Goal: Task Accomplishment & Management: Use online tool/utility

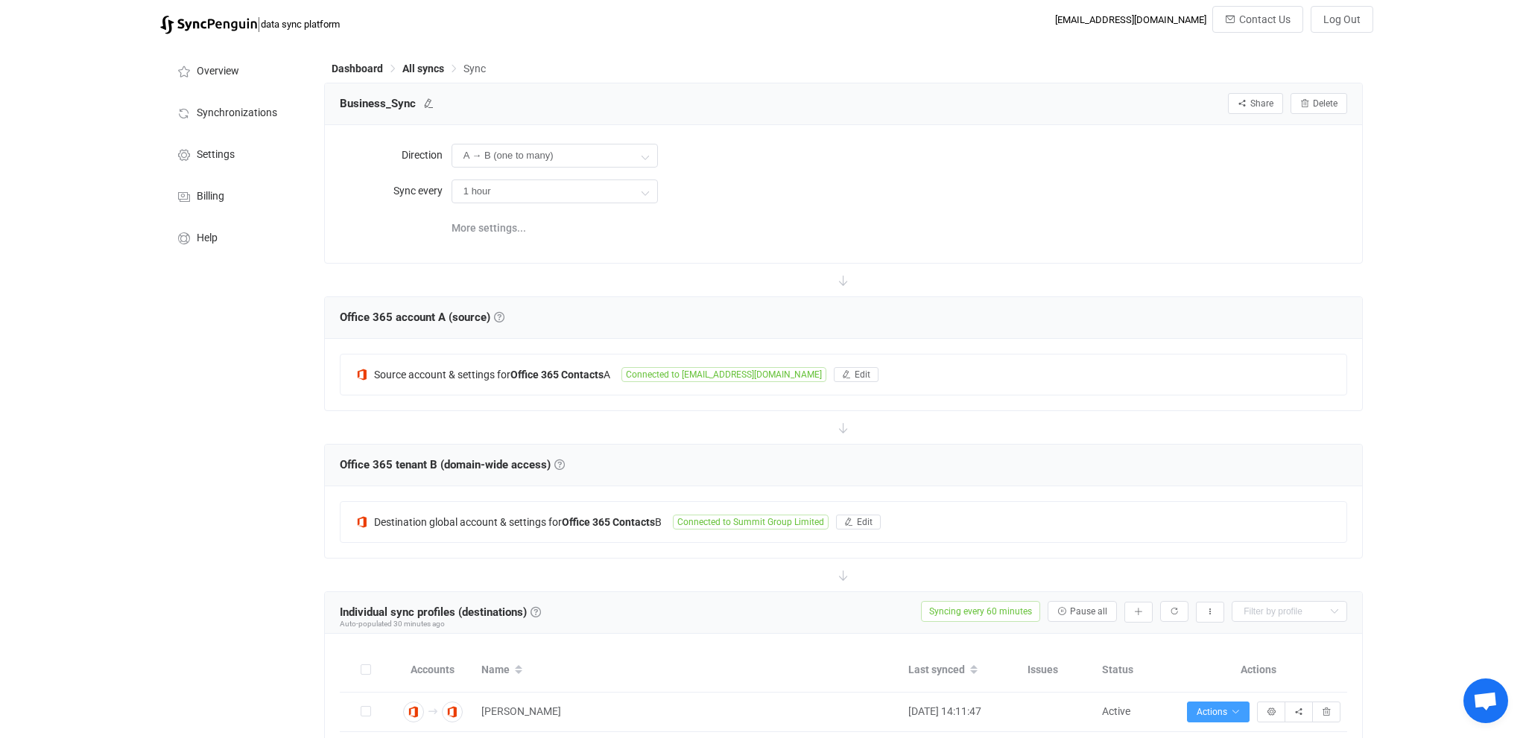
scroll to position [393, 0]
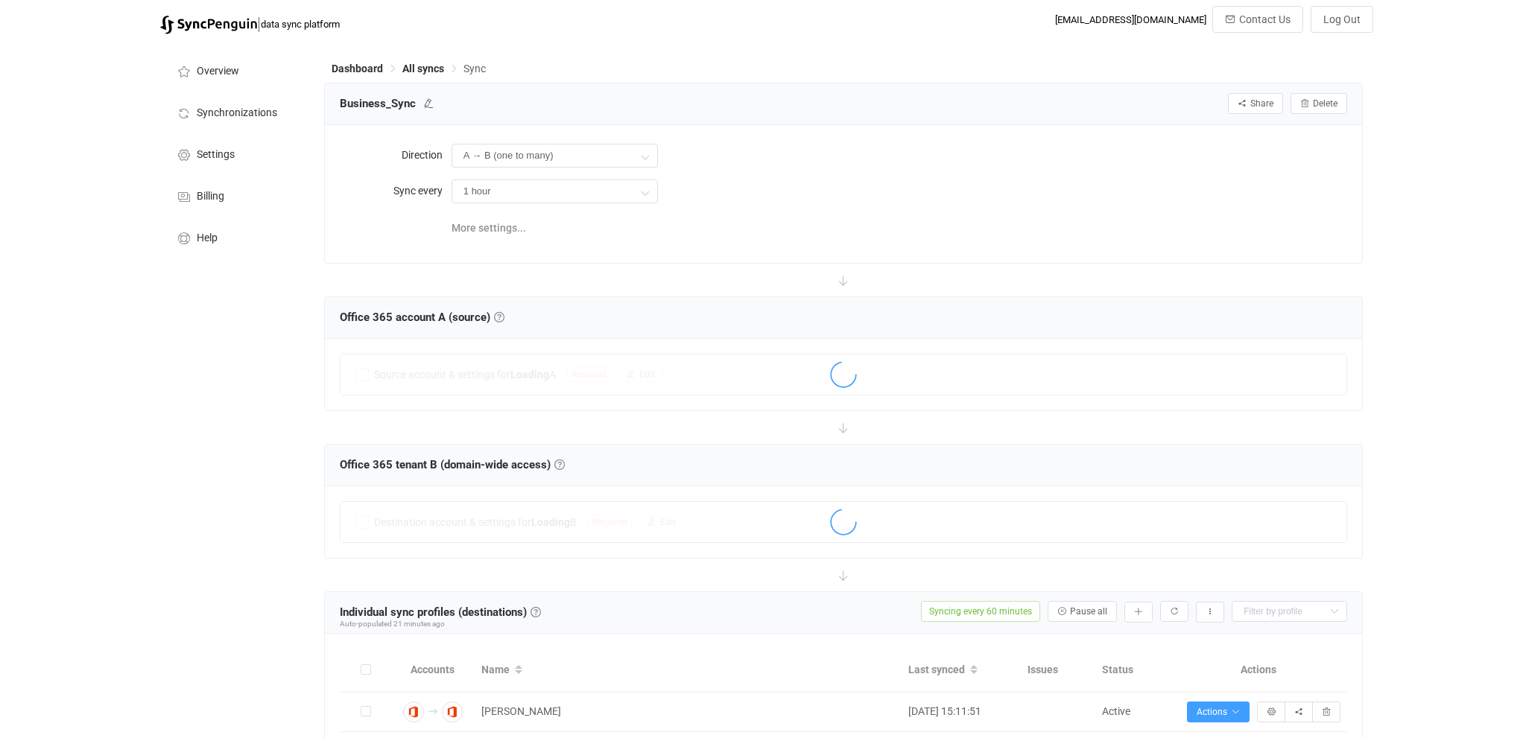
scroll to position [344, 0]
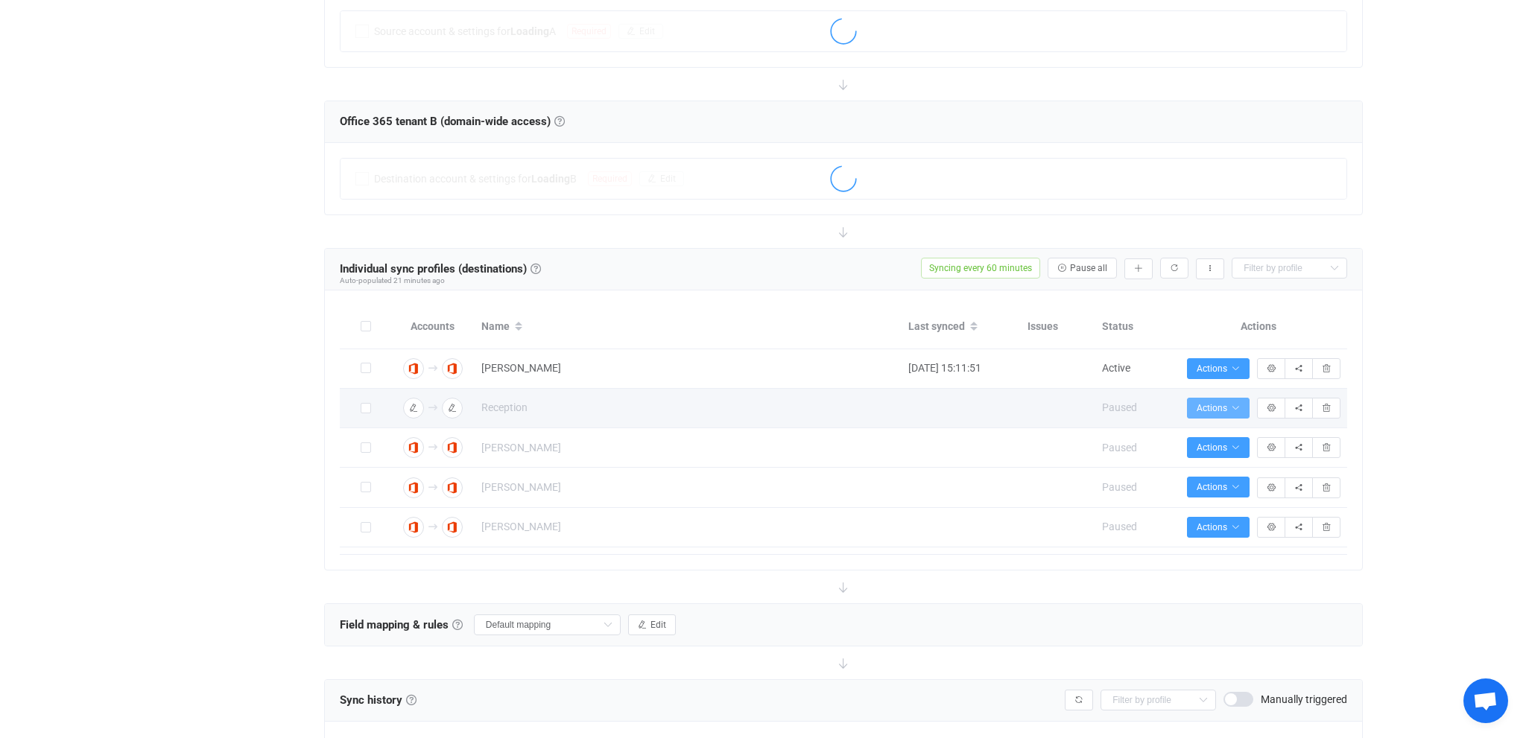
click at [1230, 404] on span "Actions" at bounding box center [1218, 408] width 43 height 10
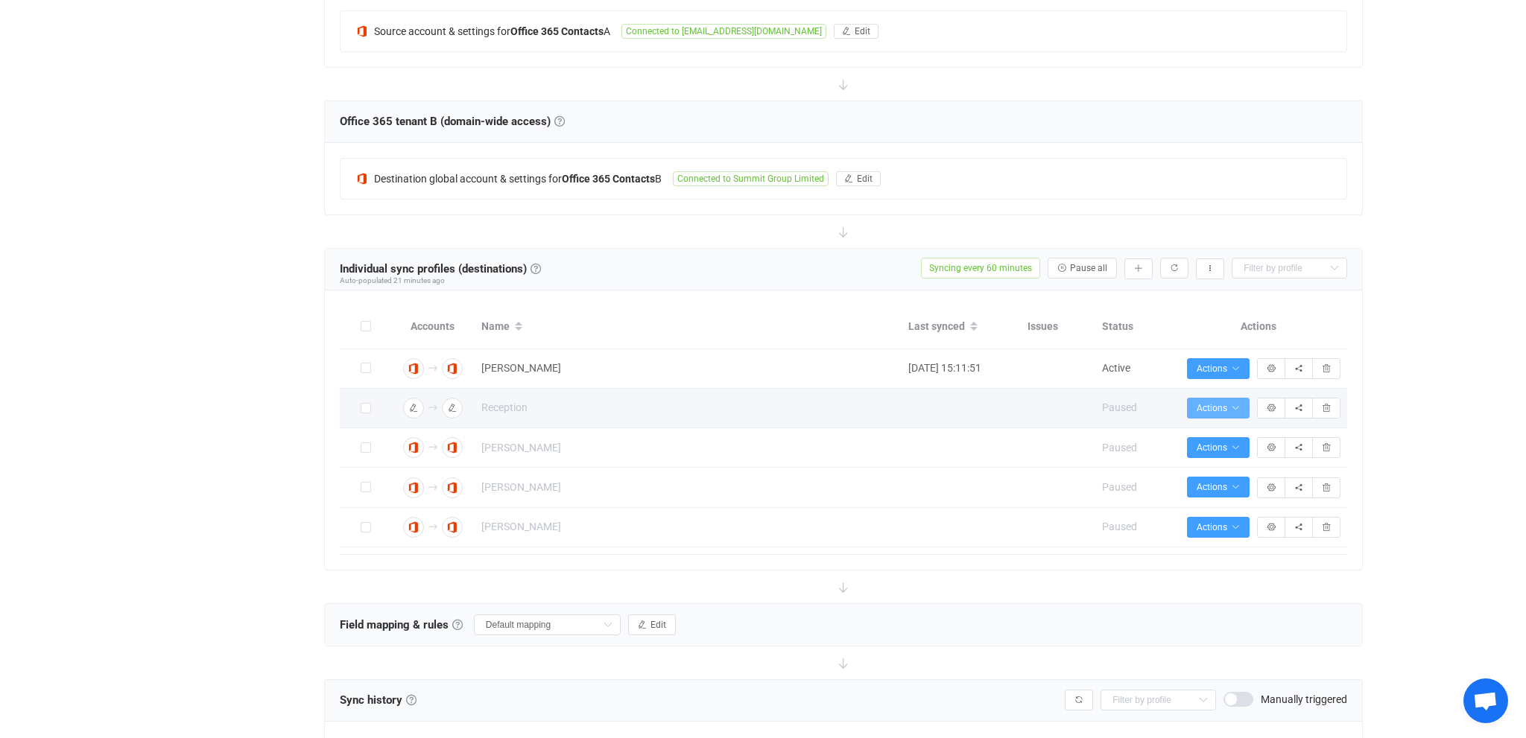
click at [1232, 407] on span "Actions" at bounding box center [1218, 408] width 43 height 10
click at [1223, 410] on span "Actions" at bounding box center [1218, 408] width 43 height 10
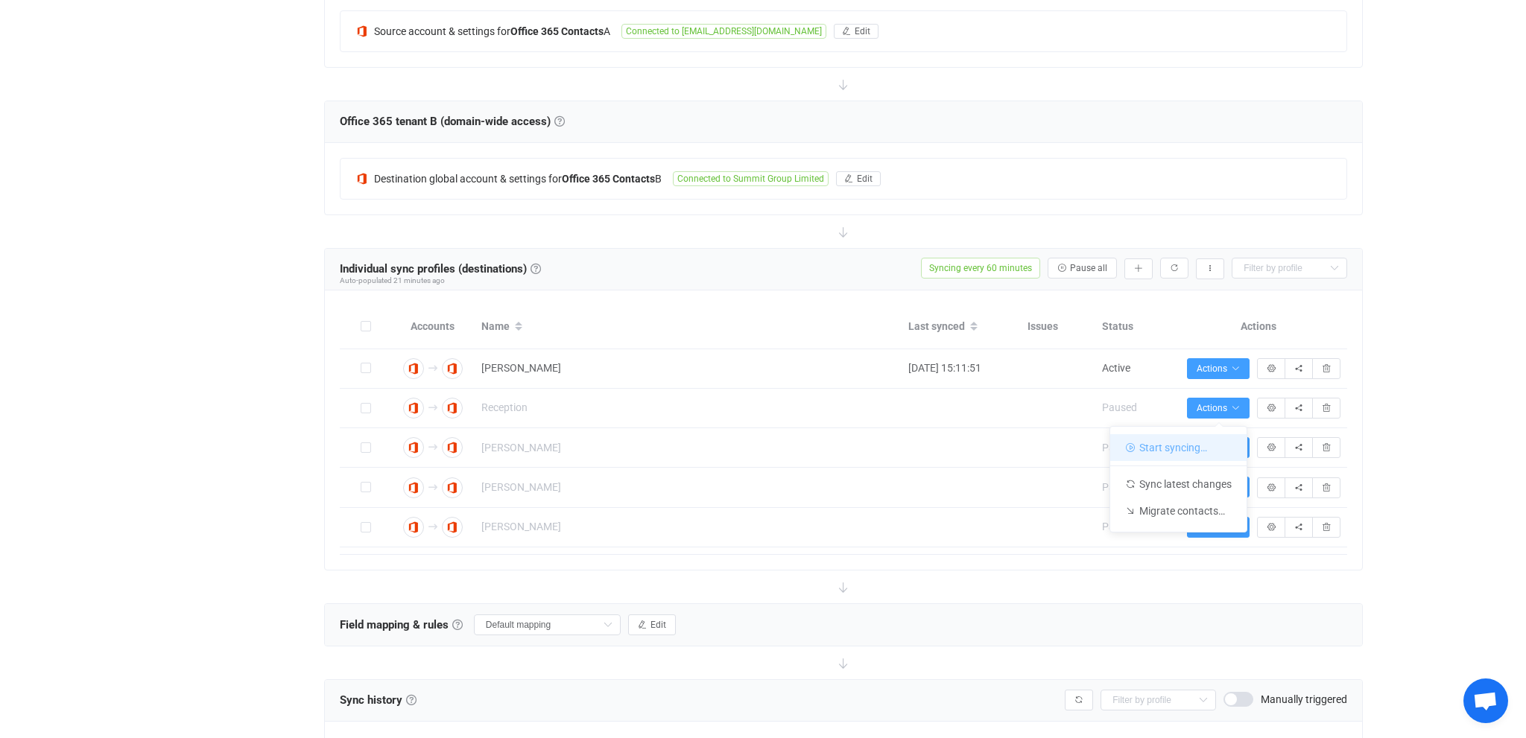
click at [1180, 454] on li "Start syncing…" at bounding box center [1178, 447] width 136 height 27
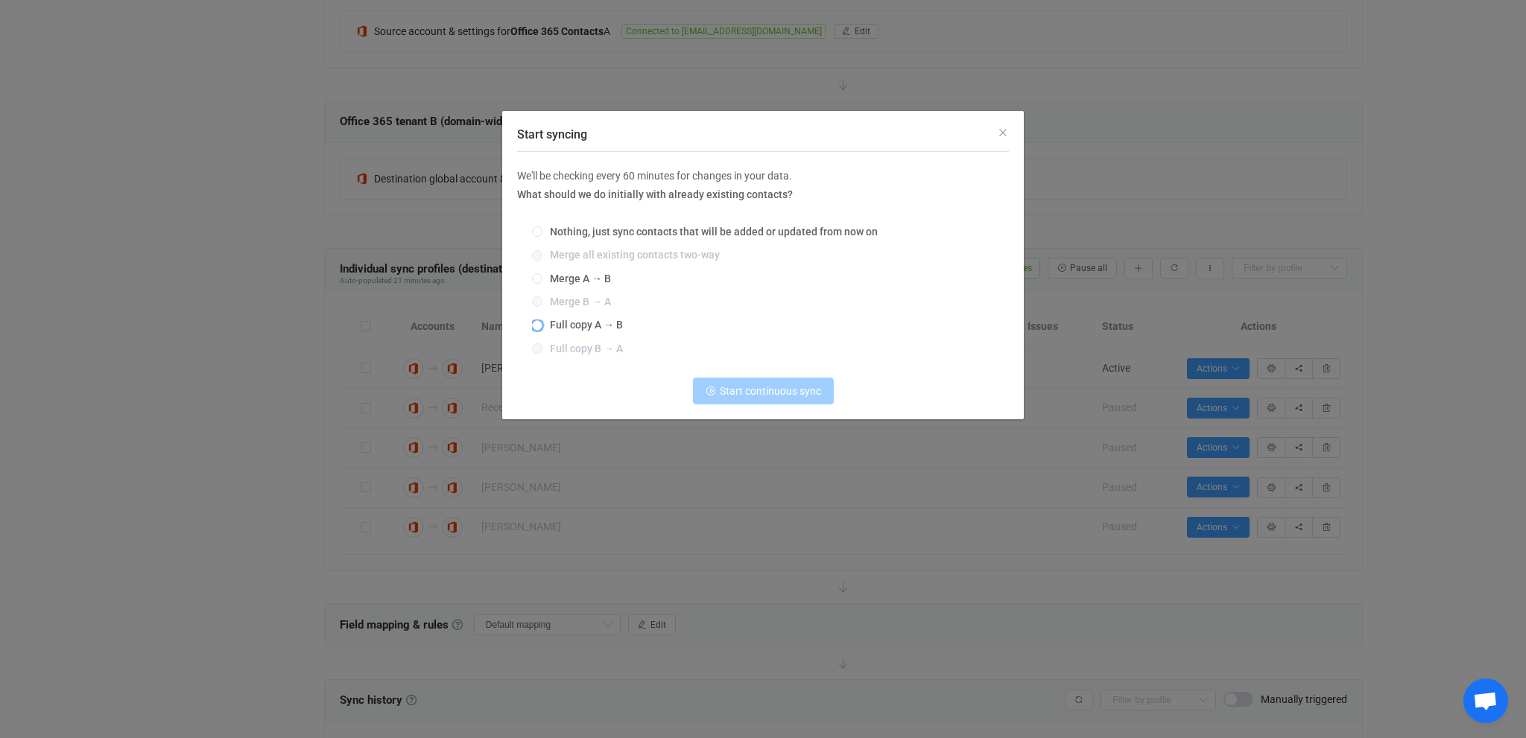
click at [571, 327] on span "Full copy A → B" at bounding box center [582, 325] width 80 height 12
click at [542, 327] on input "Full copy A → B" at bounding box center [537, 326] width 10 height 12
radio input "true"
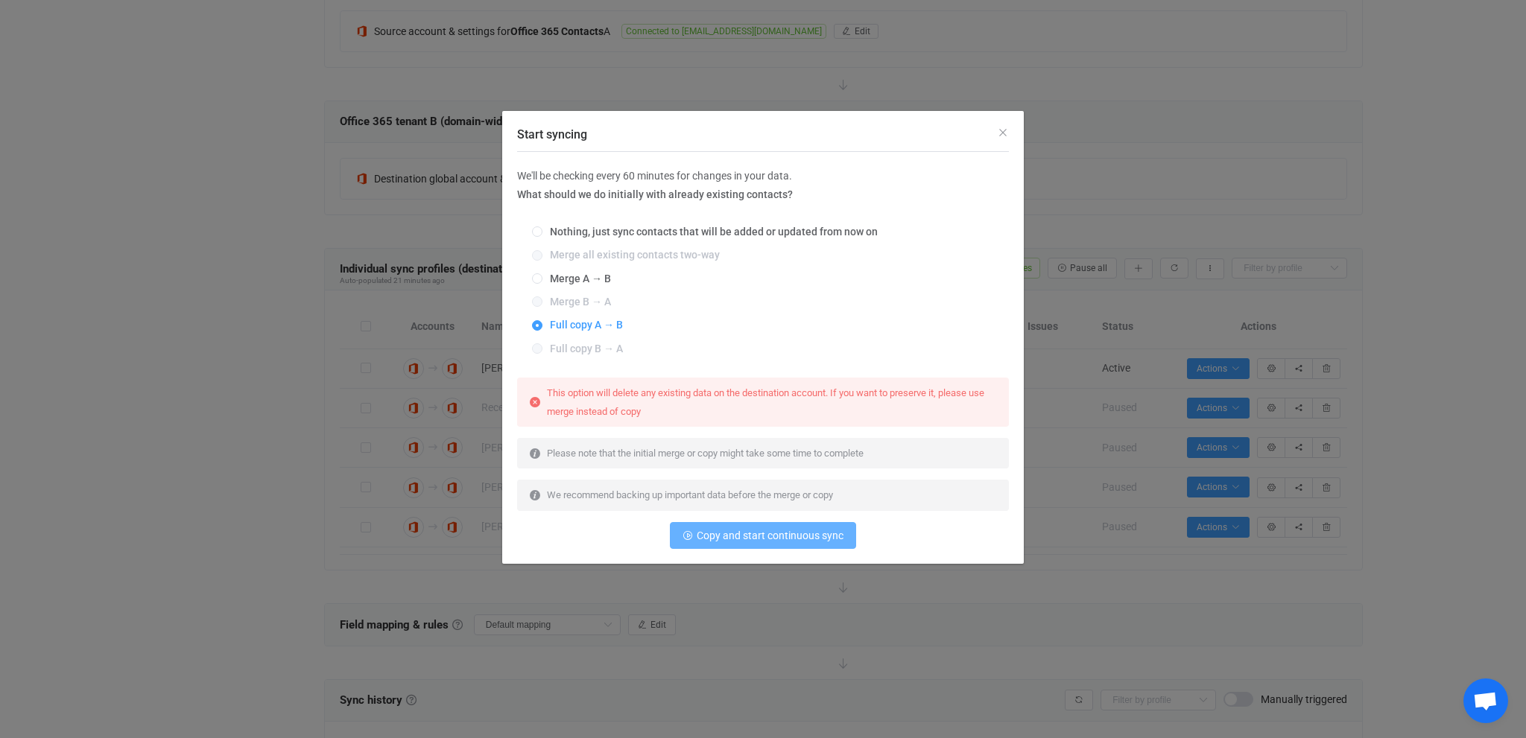
click at [738, 532] on span "Copy and start continuous sync" at bounding box center [770, 536] width 147 height 12
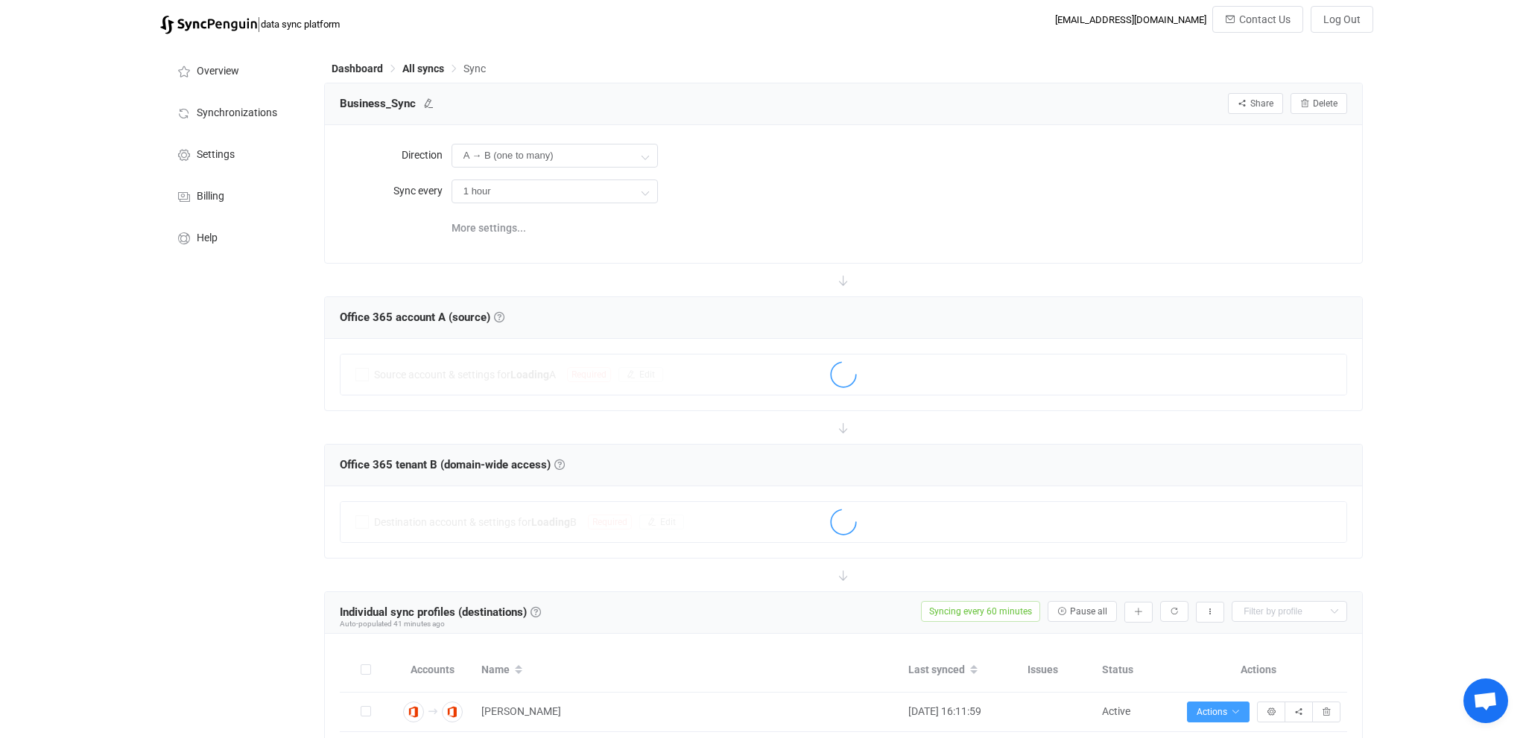
scroll to position [344, 0]
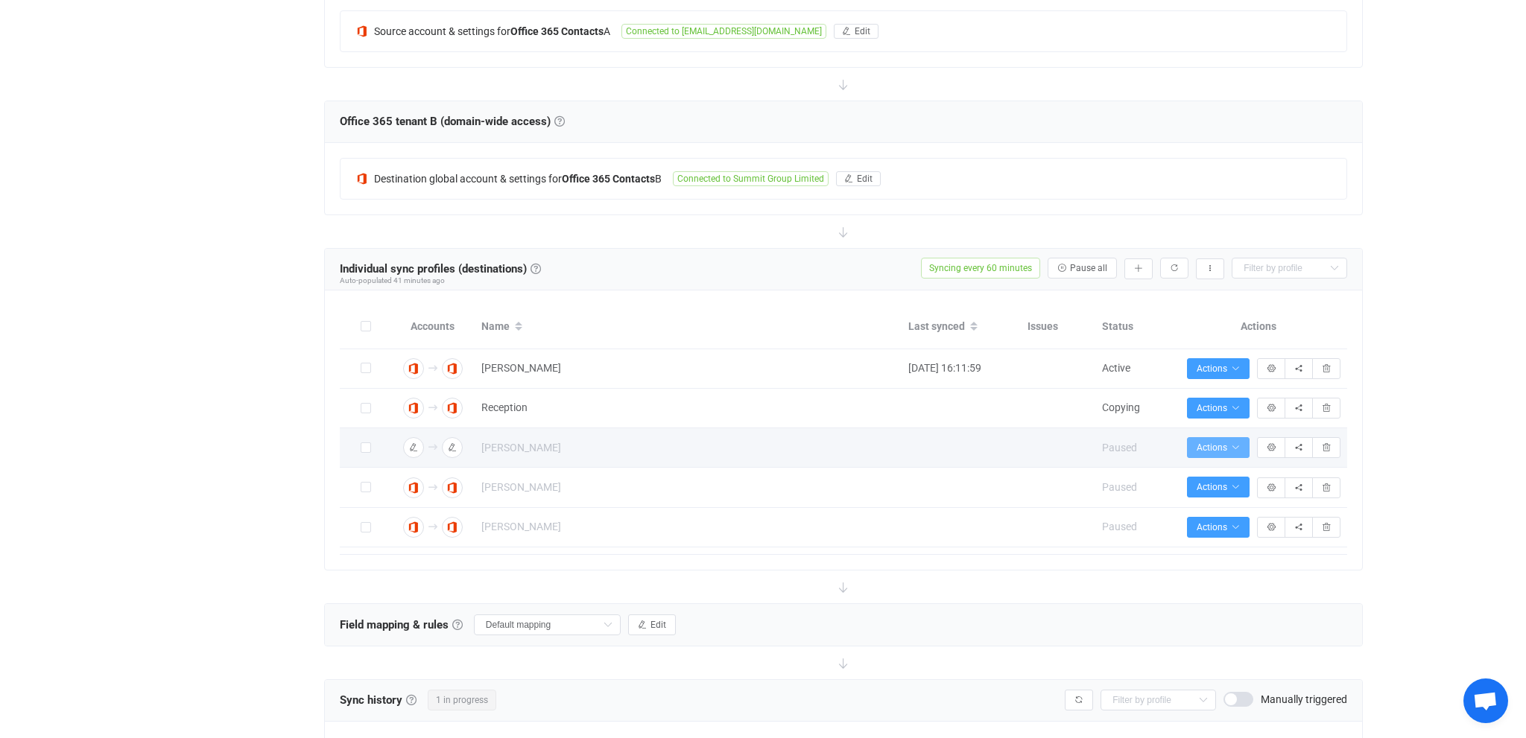
click at [1215, 446] on span "Actions" at bounding box center [1218, 448] width 43 height 10
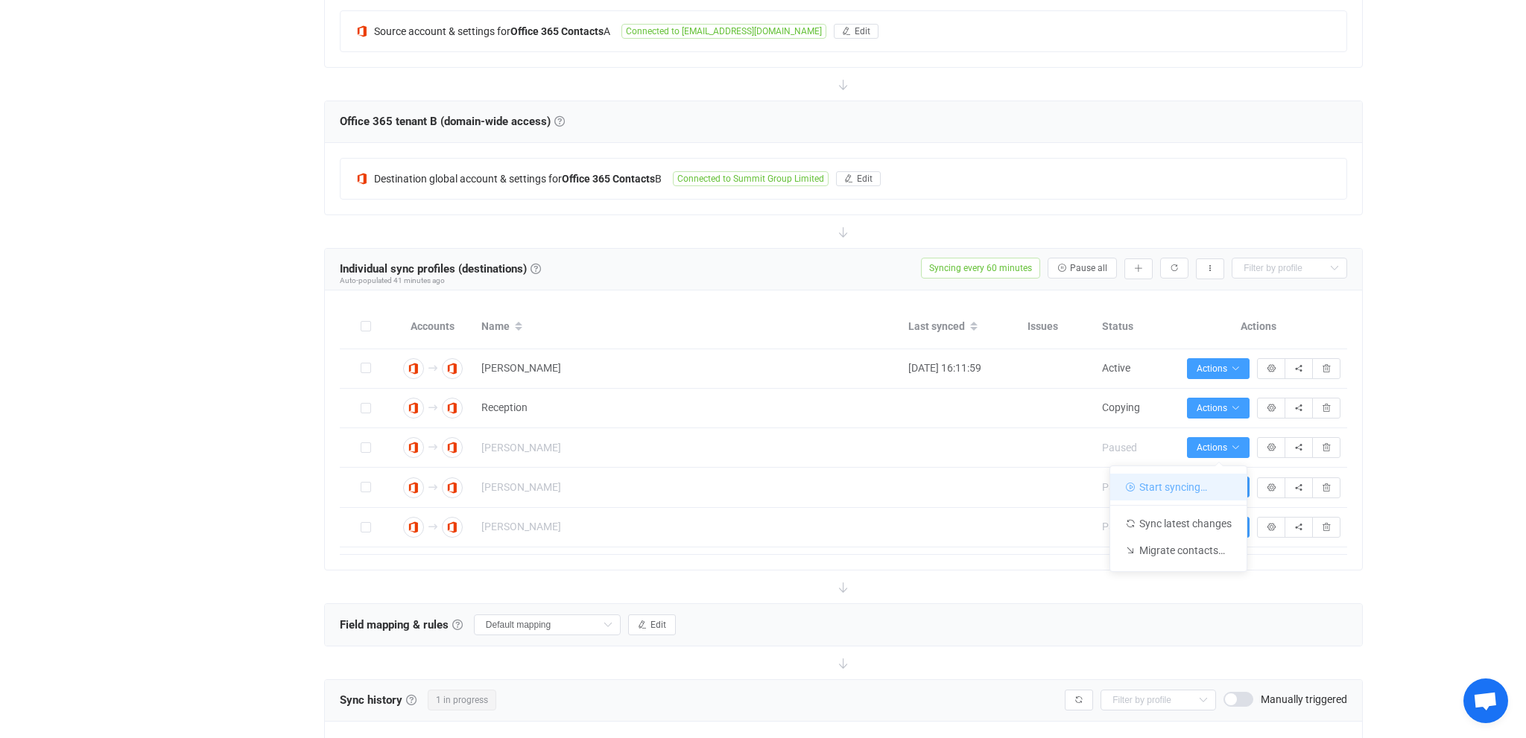
click at [1182, 481] on li "Start syncing…" at bounding box center [1178, 487] width 136 height 27
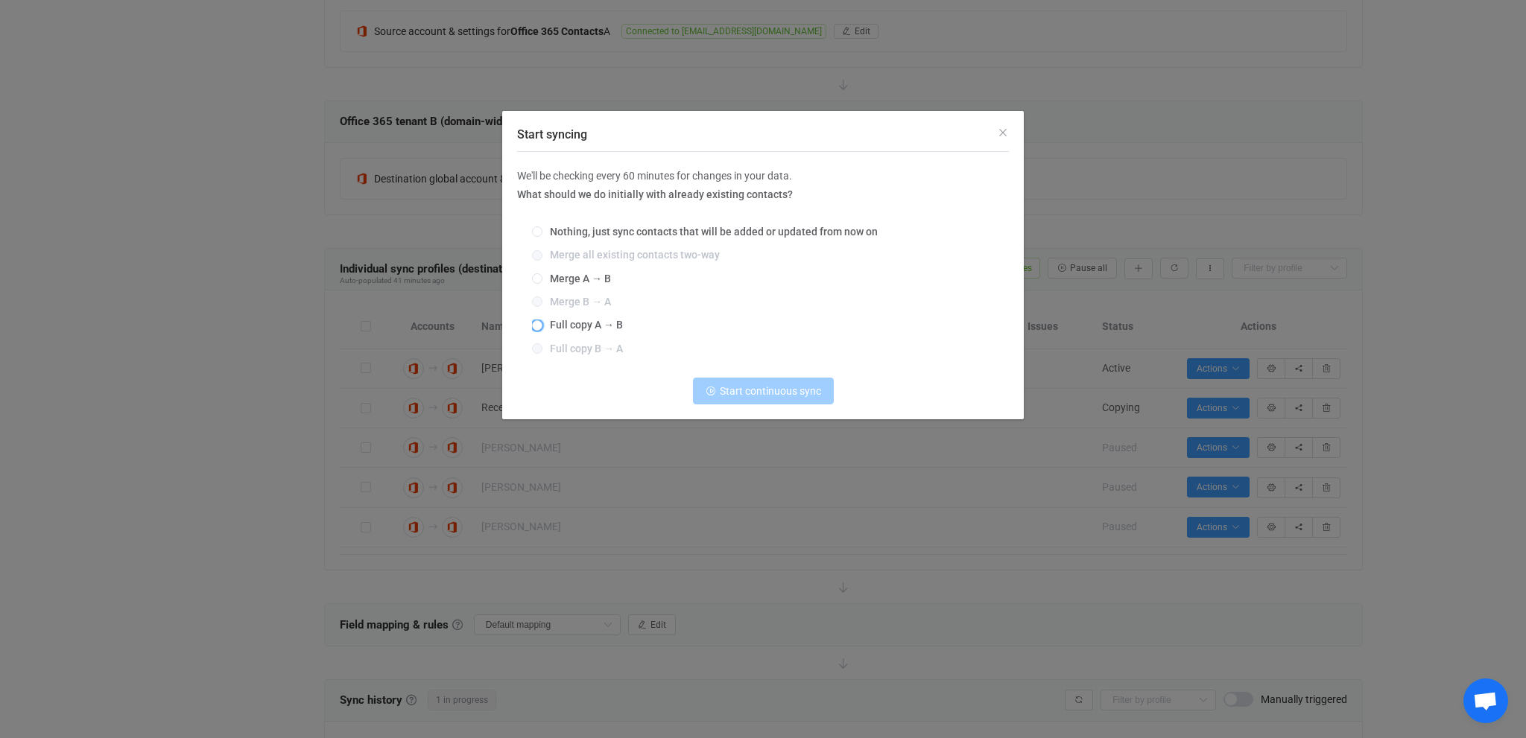
click at [548, 324] on span "Full copy A → B" at bounding box center [582, 325] width 80 height 12
click at [542, 324] on input "Full copy A → B" at bounding box center [537, 326] width 10 height 12
radio input "true"
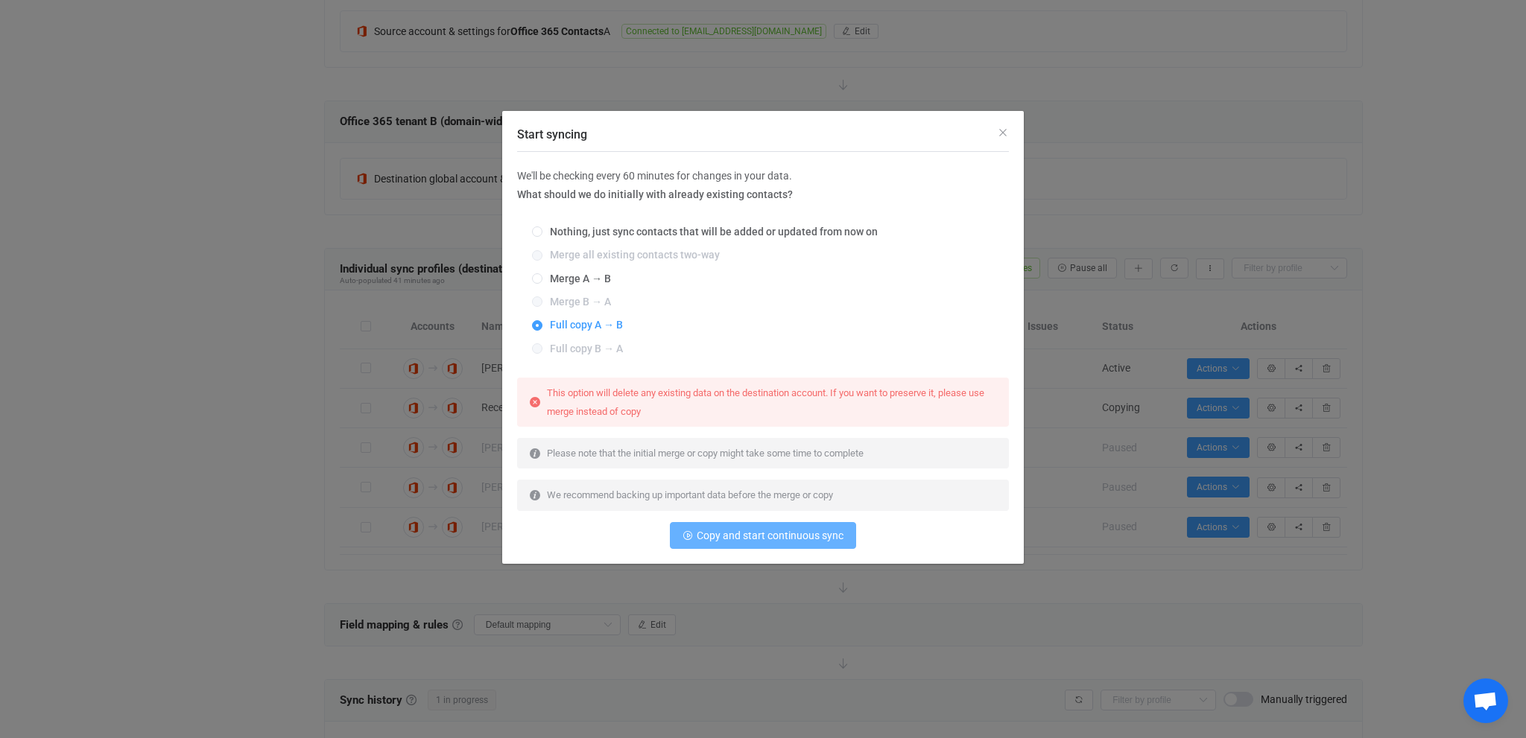
click at [777, 531] on span "Copy and start continuous sync" at bounding box center [770, 536] width 147 height 12
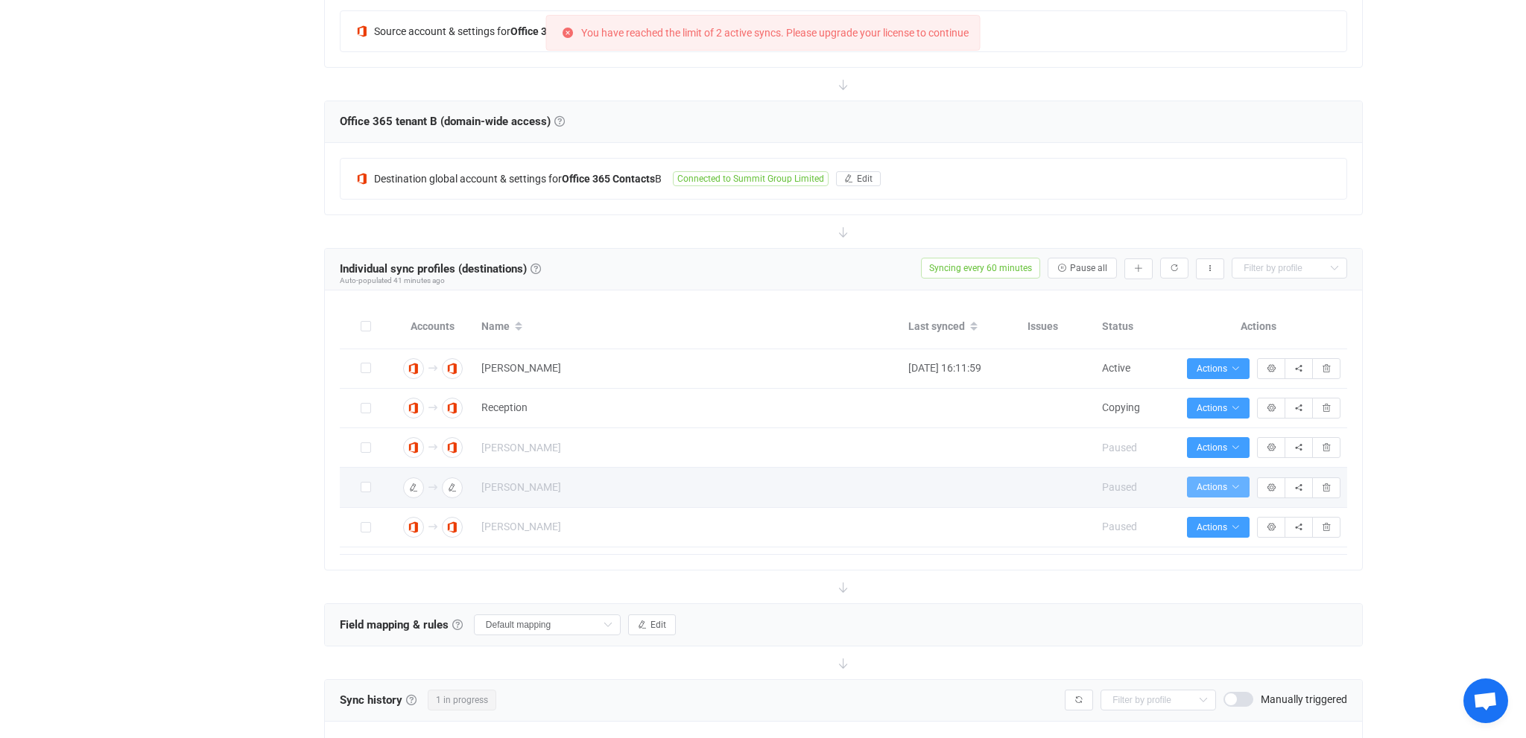
click at [1221, 487] on span "Actions" at bounding box center [1218, 487] width 43 height 10
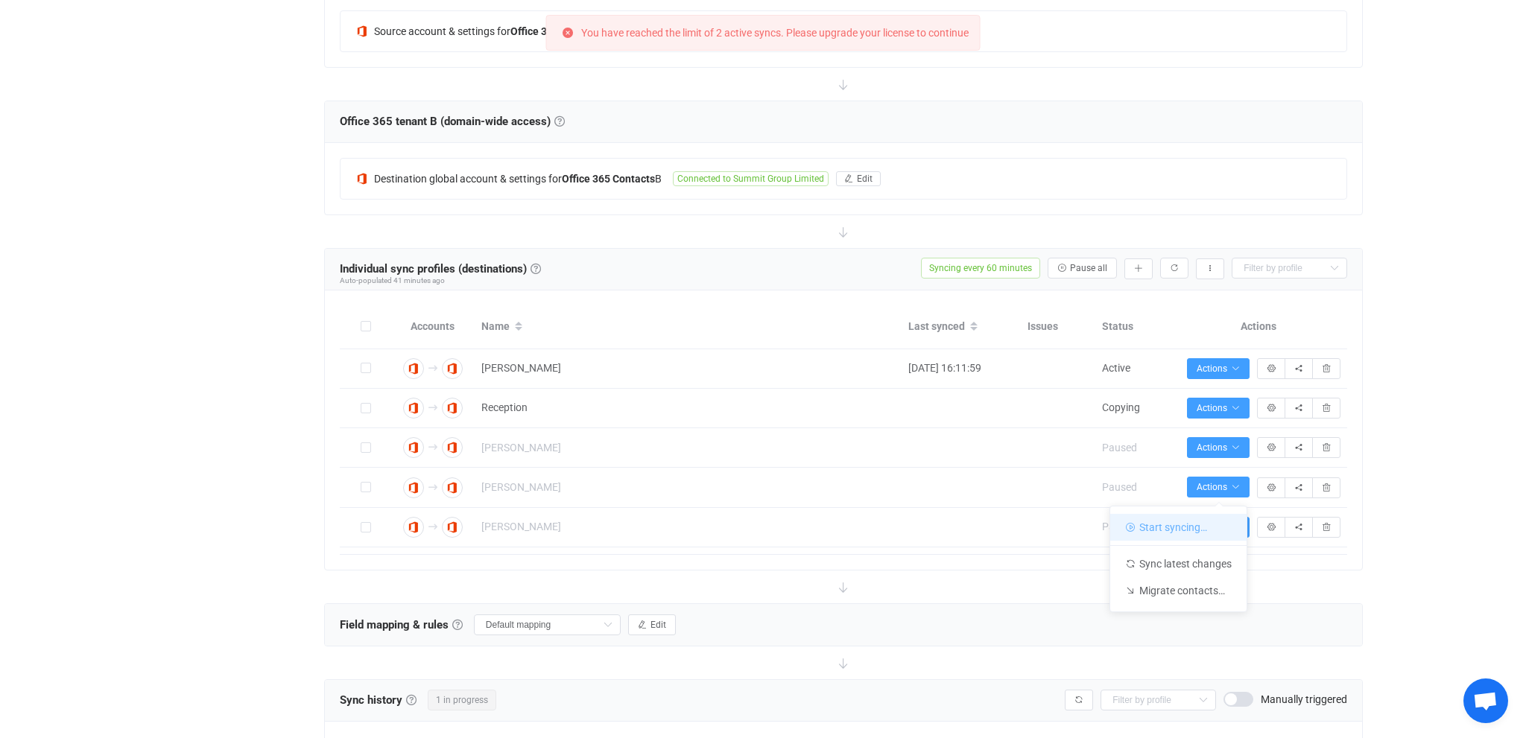
click at [1136, 533] on li "Start syncing…" at bounding box center [1178, 527] width 136 height 27
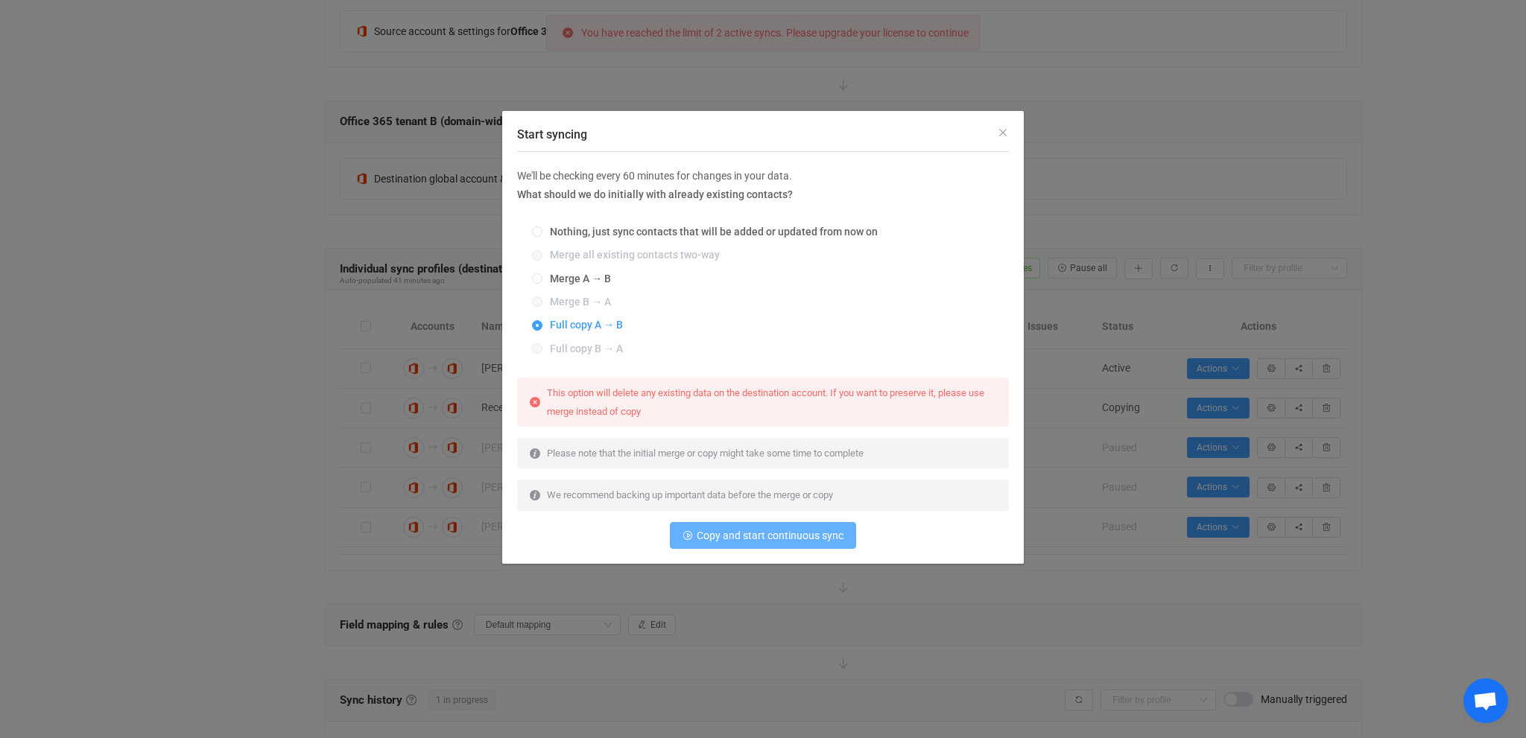
click at [757, 532] on span "Copy and start continuous sync" at bounding box center [770, 536] width 147 height 12
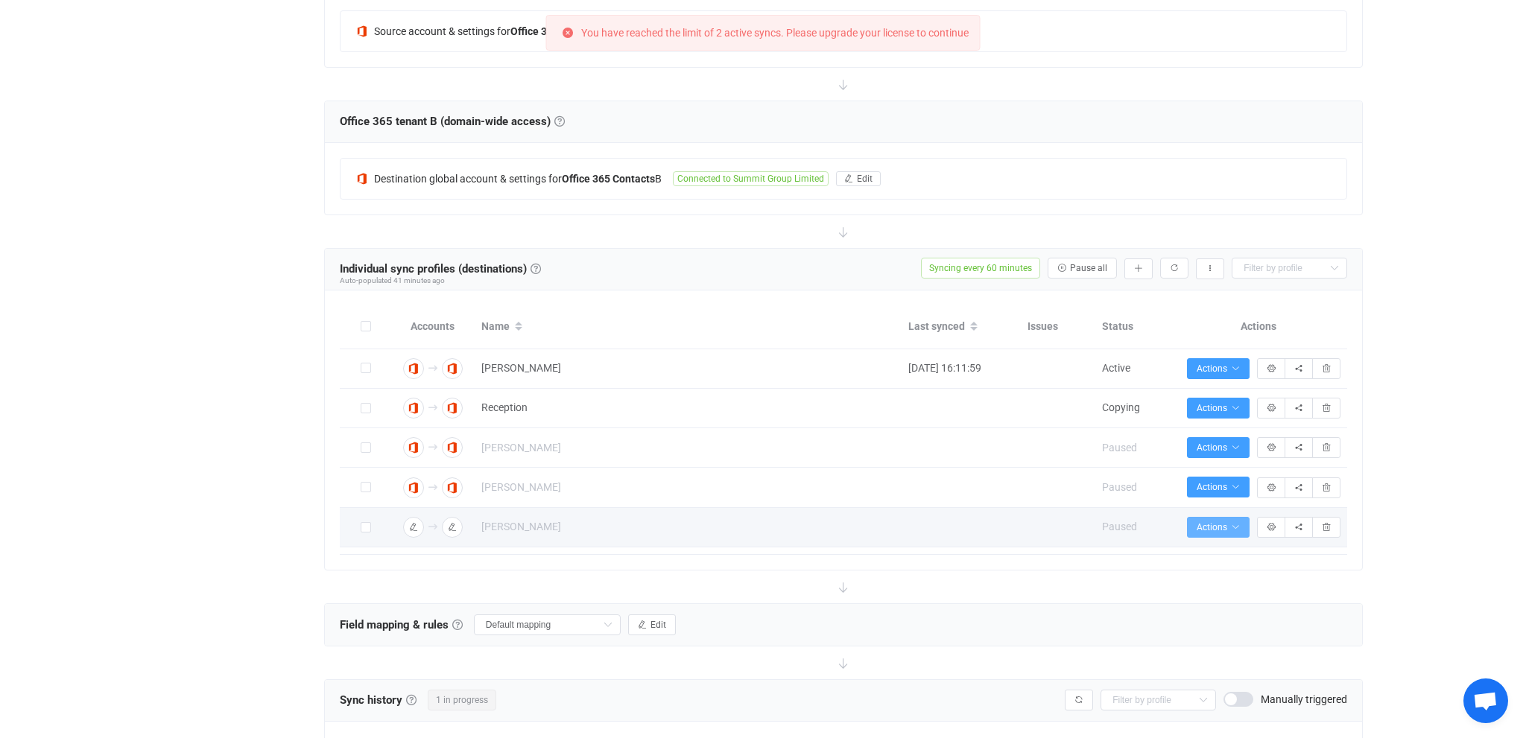
click at [1226, 525] on span "Actions" at bounding box center [1218, 527] width 43 height 10
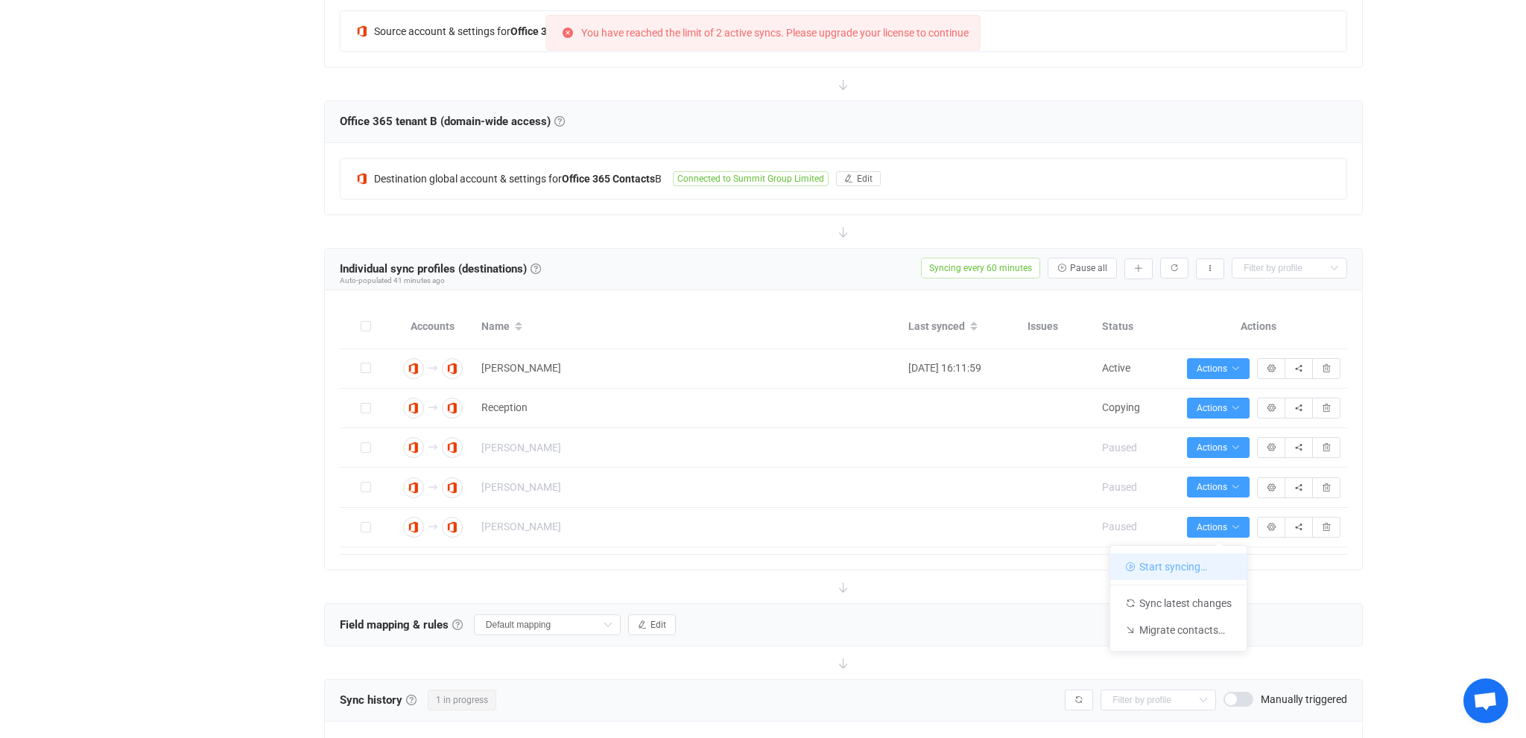
click at [1161, 568] on li "Start syncing…" at bounding box center [1178, 567] width 136 height 27
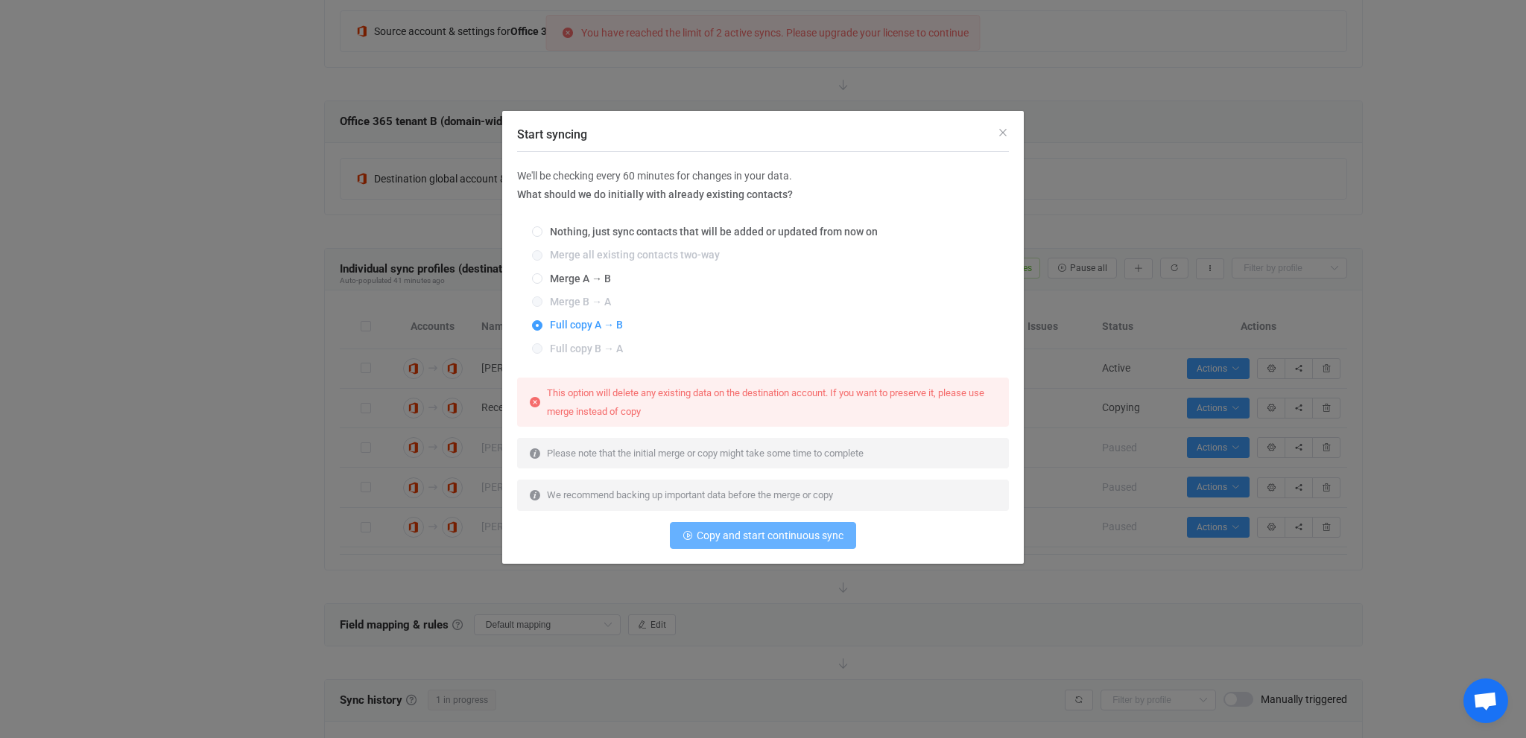
click at [746, 540] on span "Copy and start continuous sync" at bounding box center [770, 536] width 147 height 12
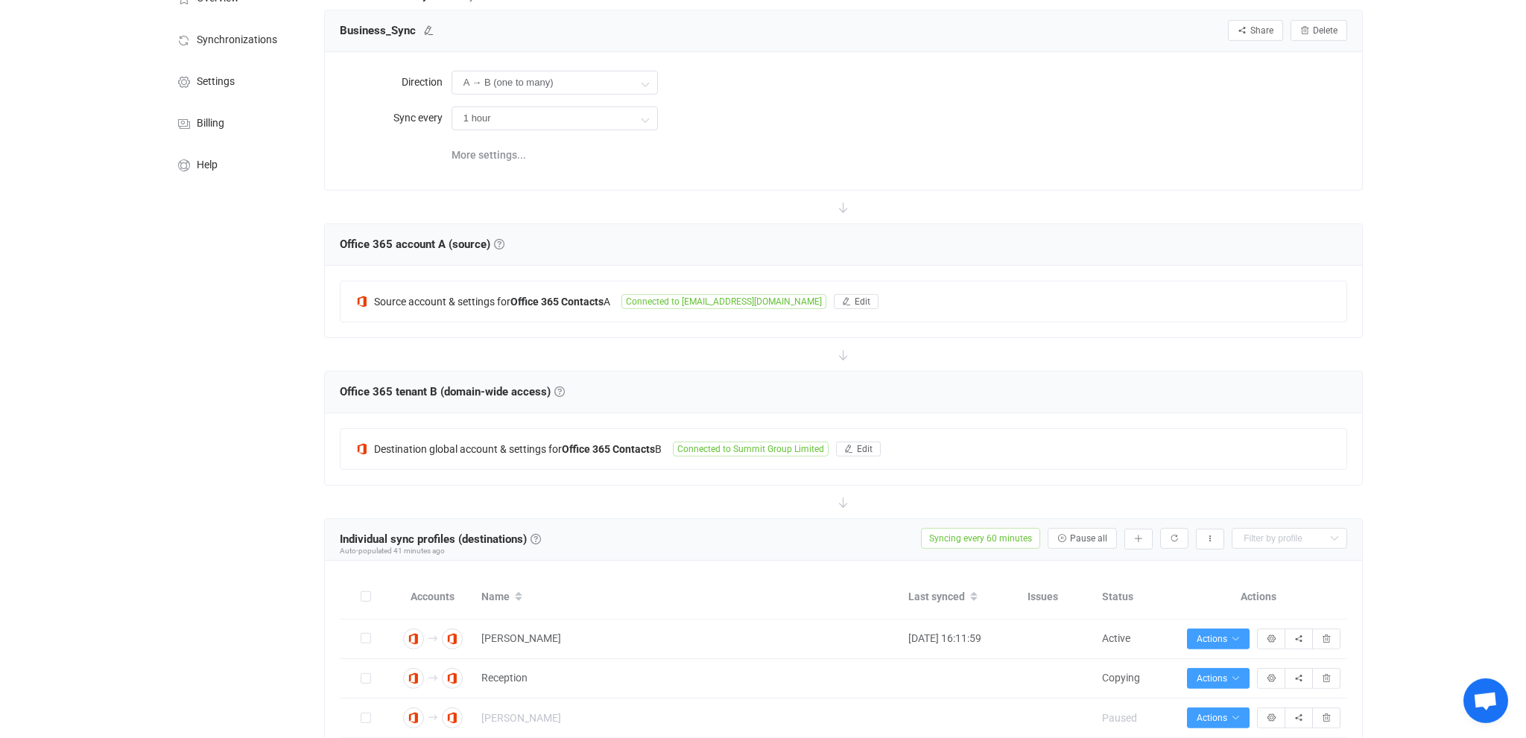
scroll to position [0, 0]
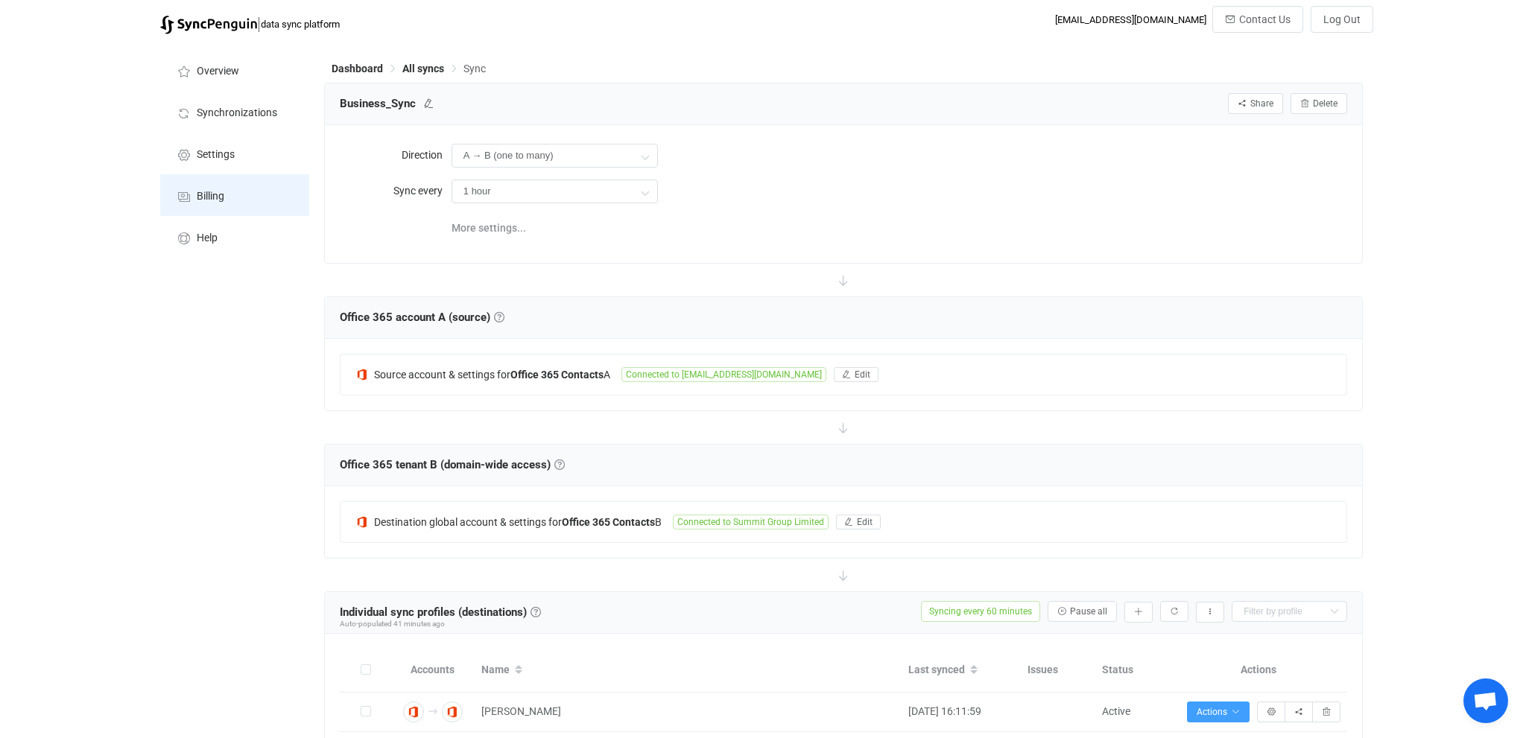
click at [219, 191] on span "Billing" at bounding box center [211, 197] width 28 height 12
